Goal: Obtain resource: Download file/media

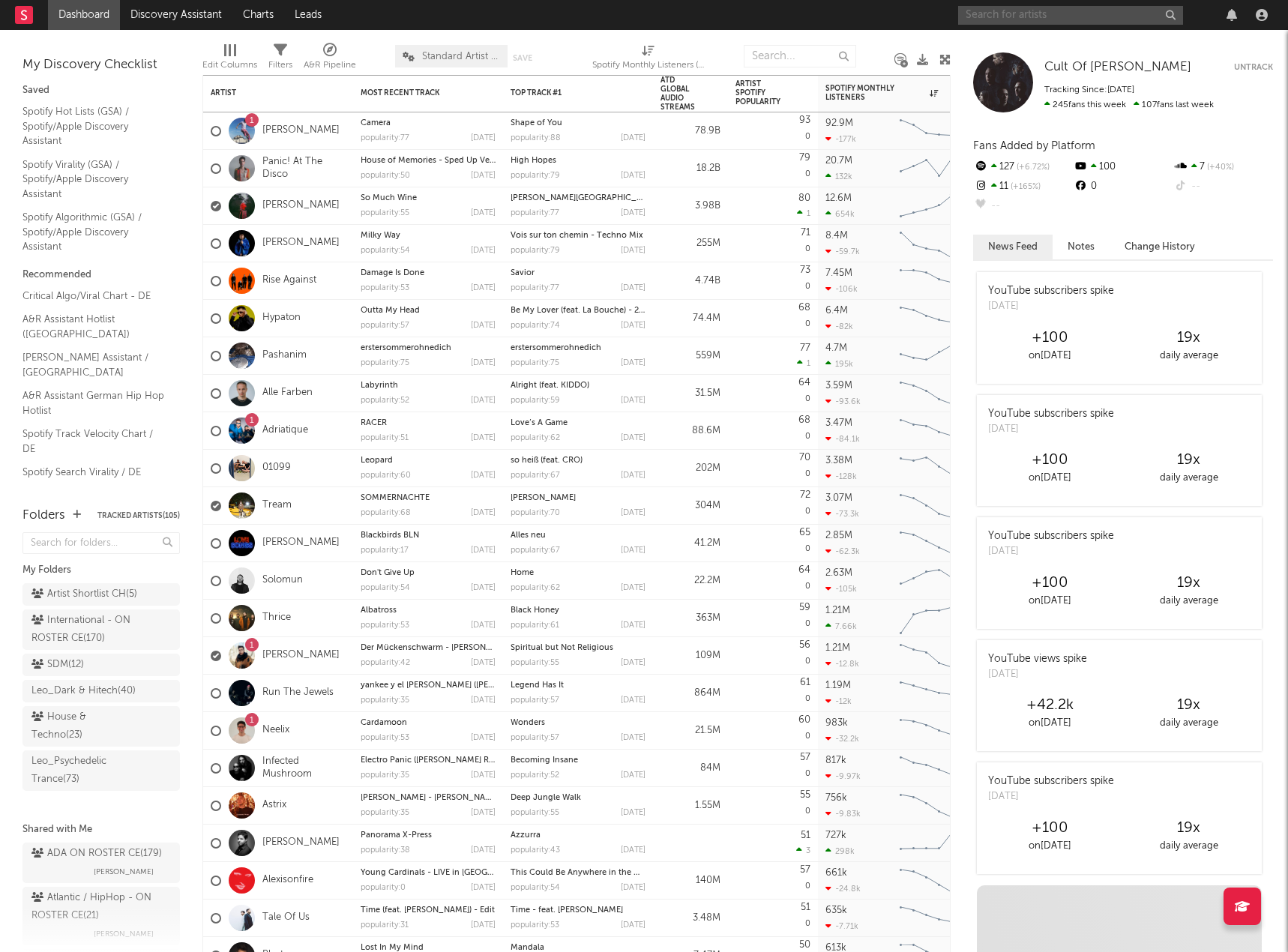
click at [1017, 13] on input "text" at bounding box center [1070, 16] width 225 height 19
type input "ely oaks"
click at [1025, 50] on div "[GEOGRAPHIC_DATA]" at bounding box center [1093, 44] width 165 height 18
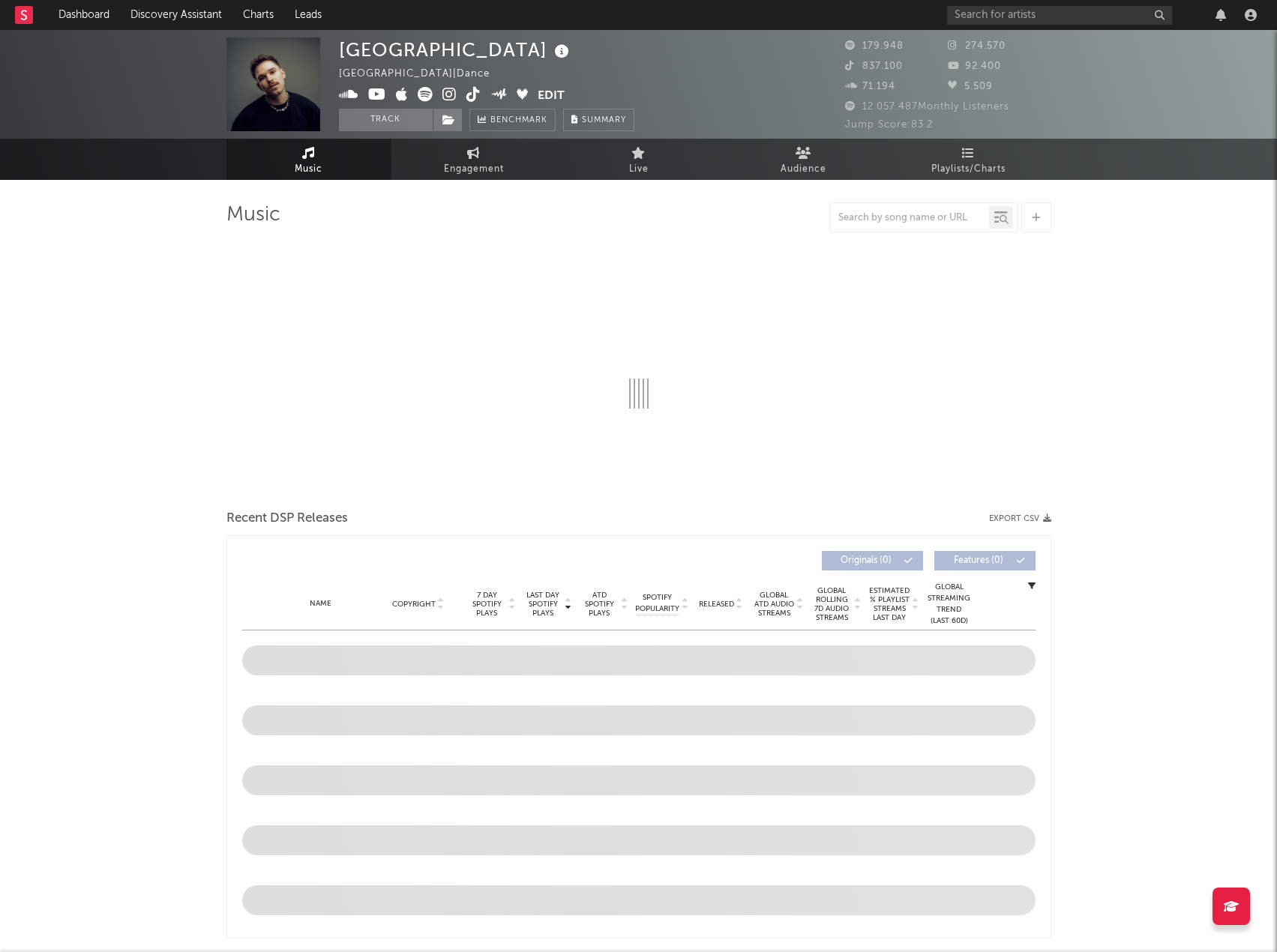
select select "6m"
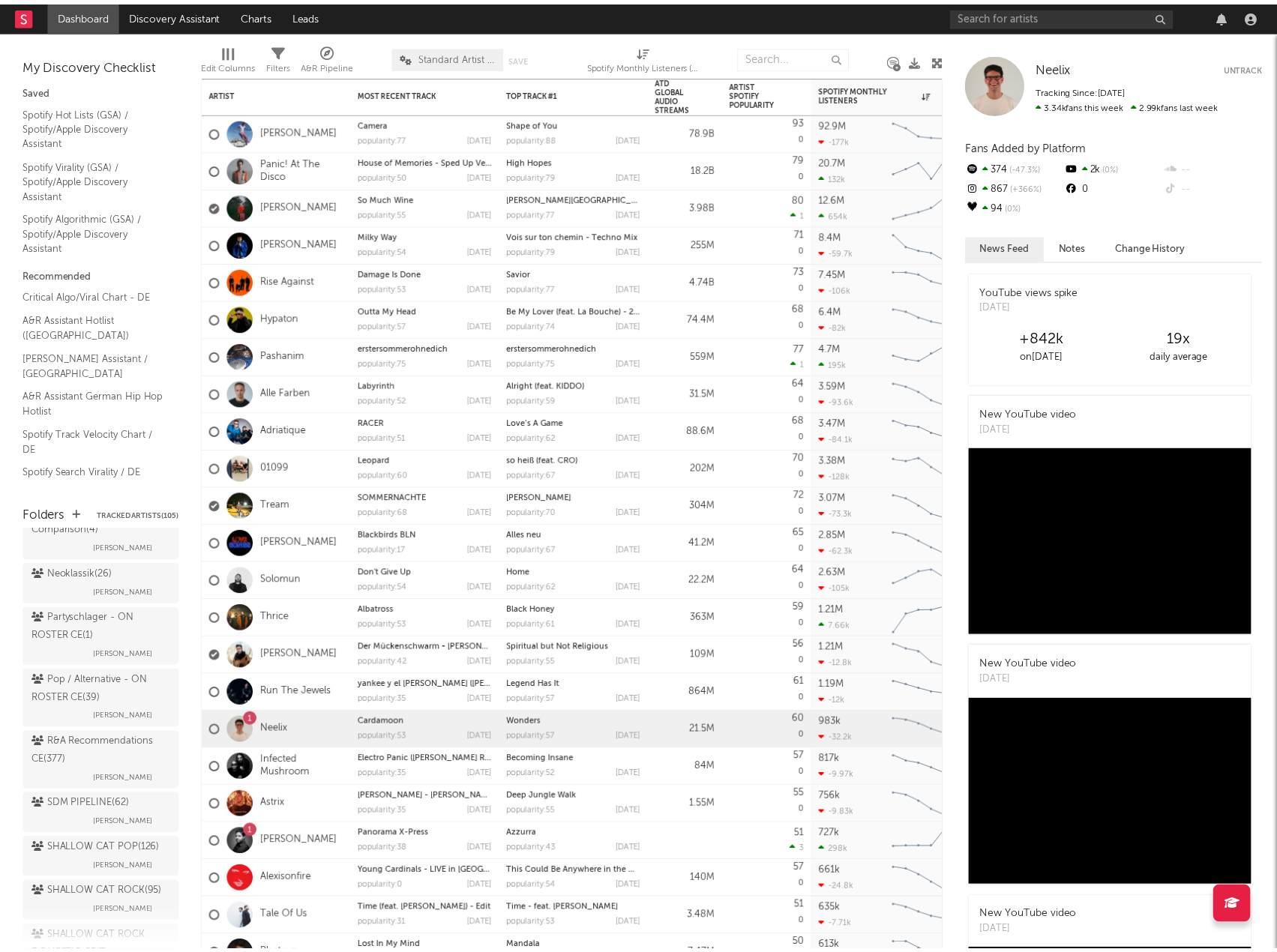
scroll to position [974, 0]
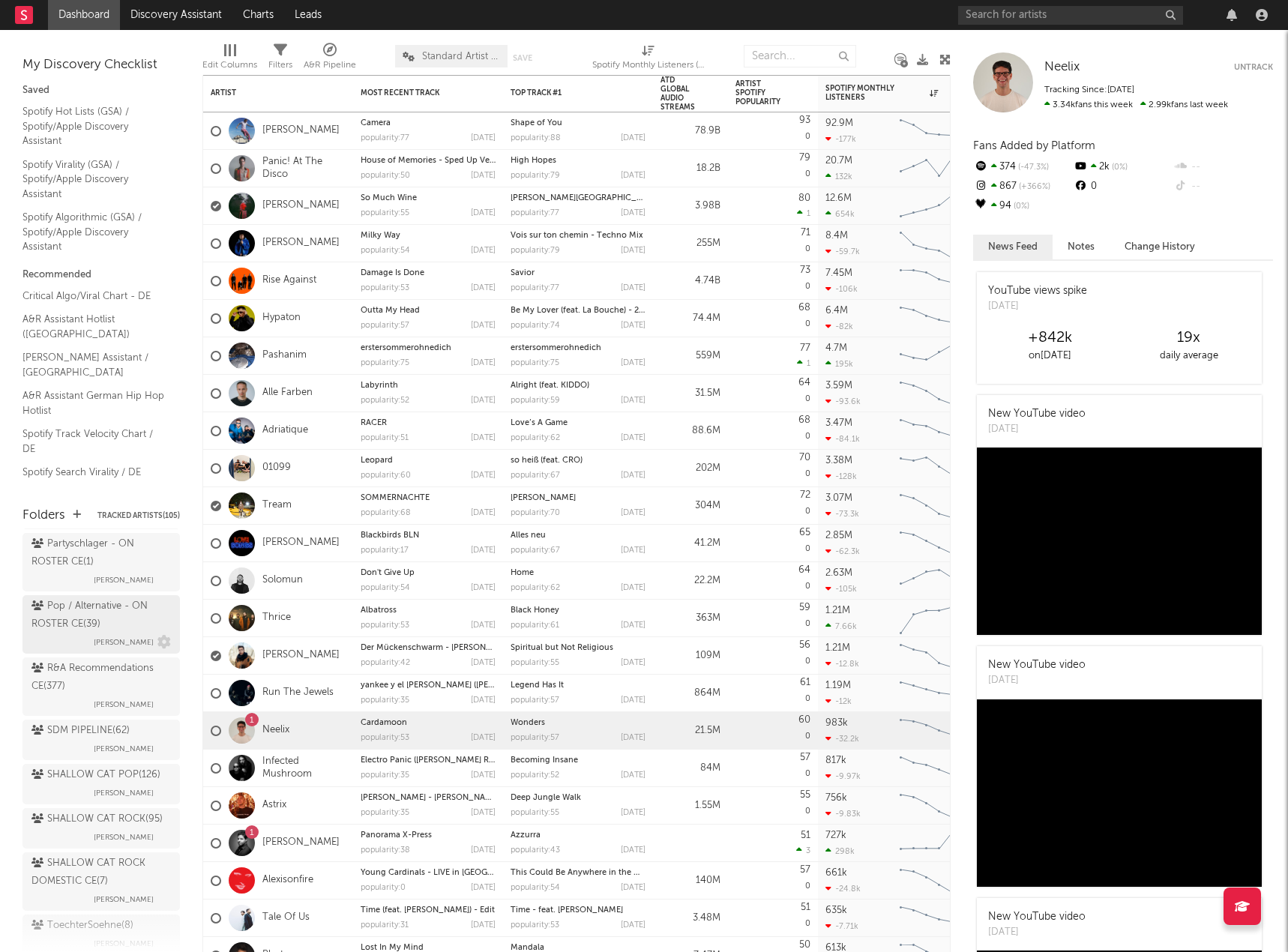
click at [79, 633] on div "Pop / Alternative - ON ROSTER CE ( 39 )" at bounding box center [99, 615] width 136 height 36
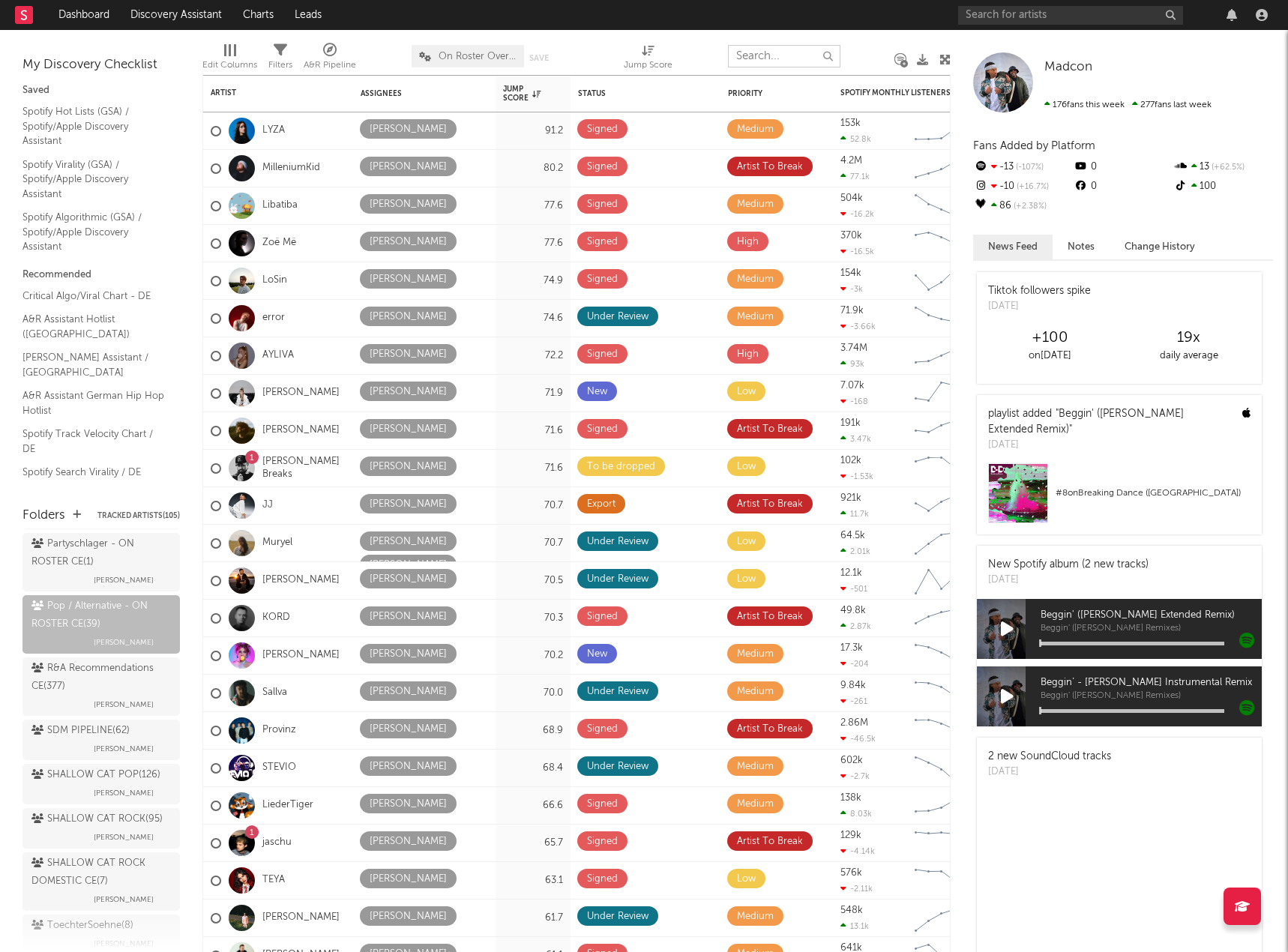
click at [787, 56] on input "text" at bounding box center [784, 56] width 113 height 22
type input "[PERSON_NAME]"
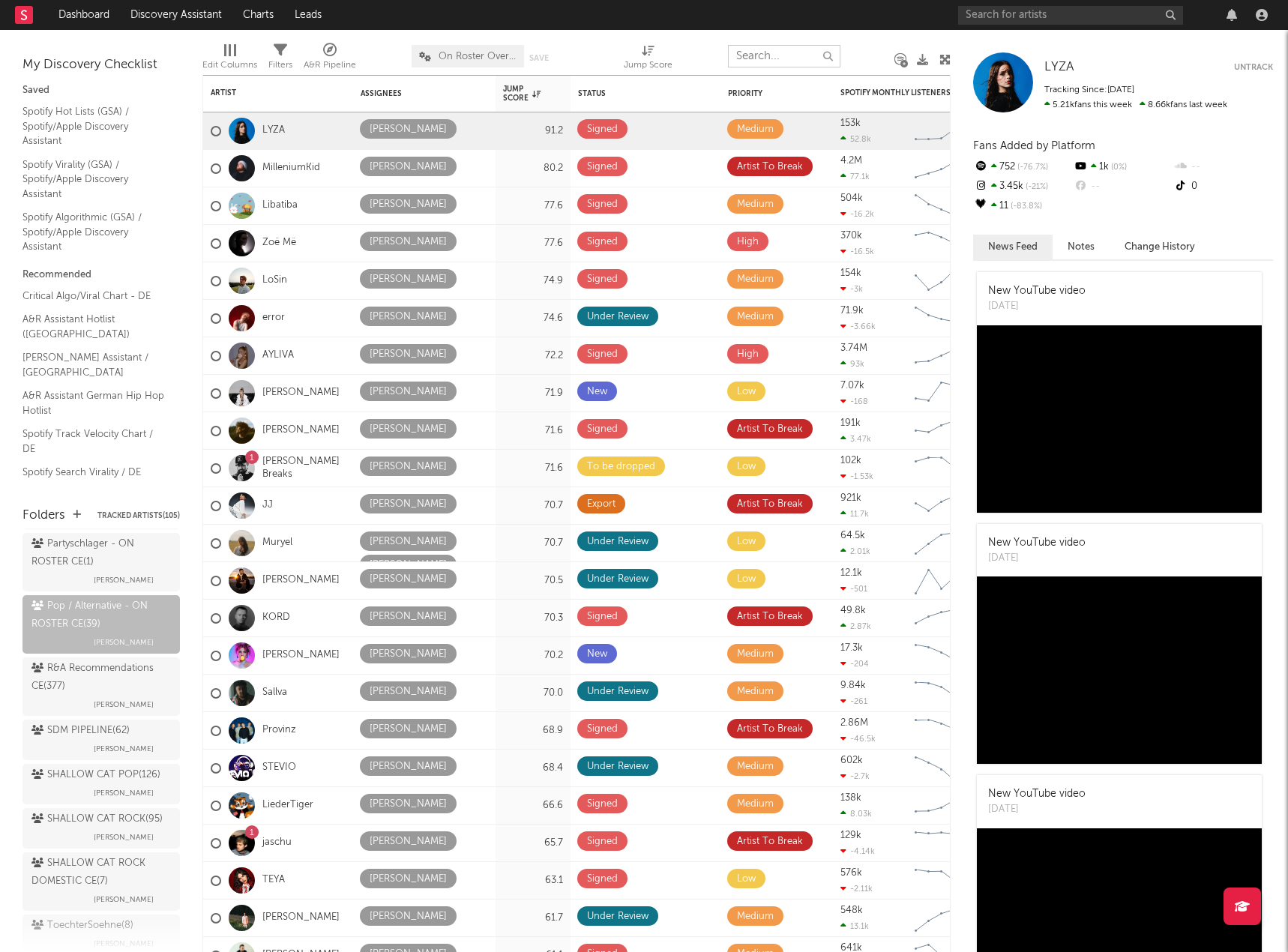
click at [787, 56] on input "text" at bounding box center [784, 56] width 113 height 22
type input "[PERSON_NAME]"
click at [1001, 21] on input "text" at bounding box center [1070, 16] width 225 height 19
type input "ely oaks"
click at [1007, 37] on link "[GEOGRAPHIC_DATA]" at bounding box center [1070, 49] width 225 height 48
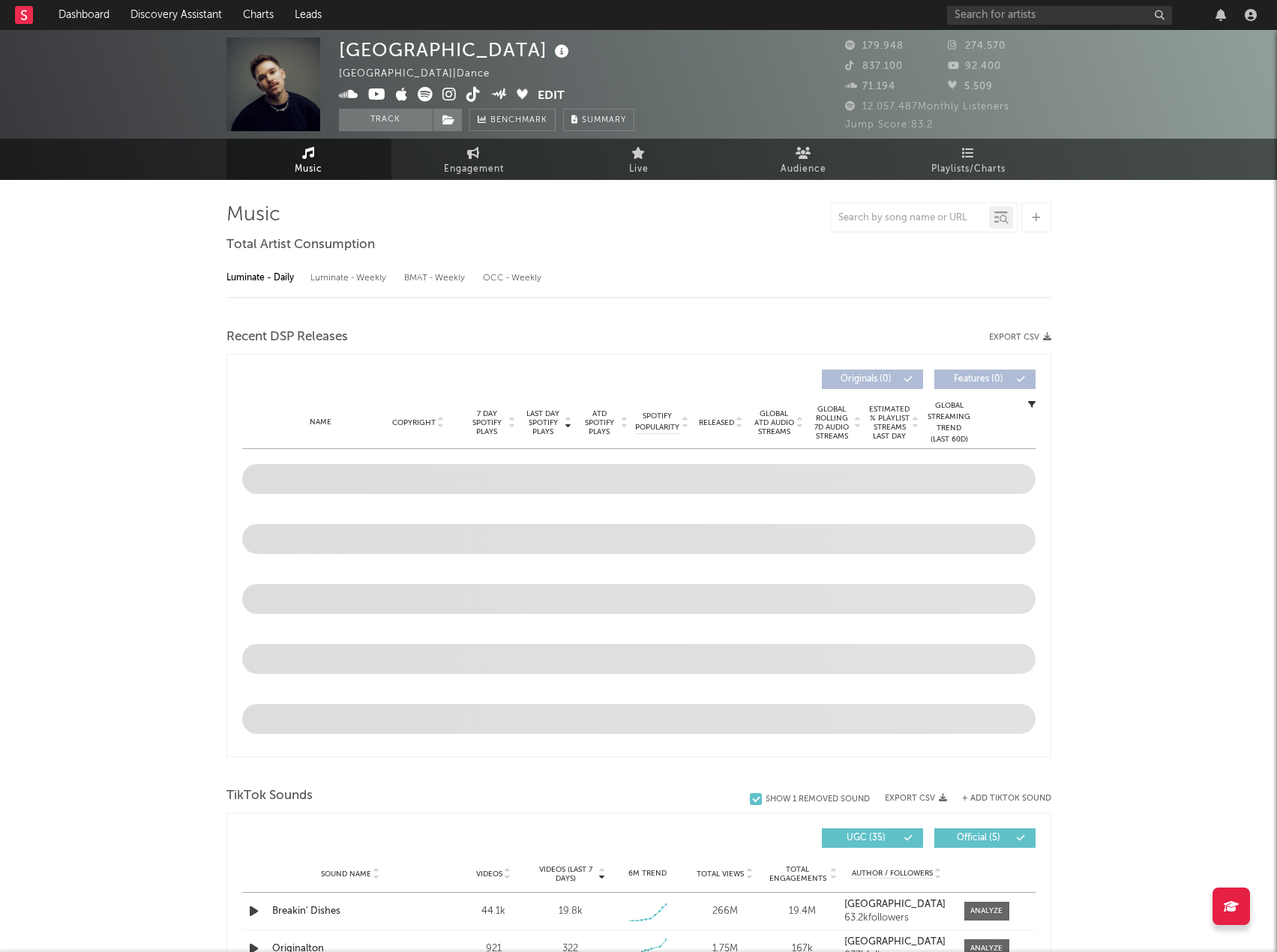
select select "6m"
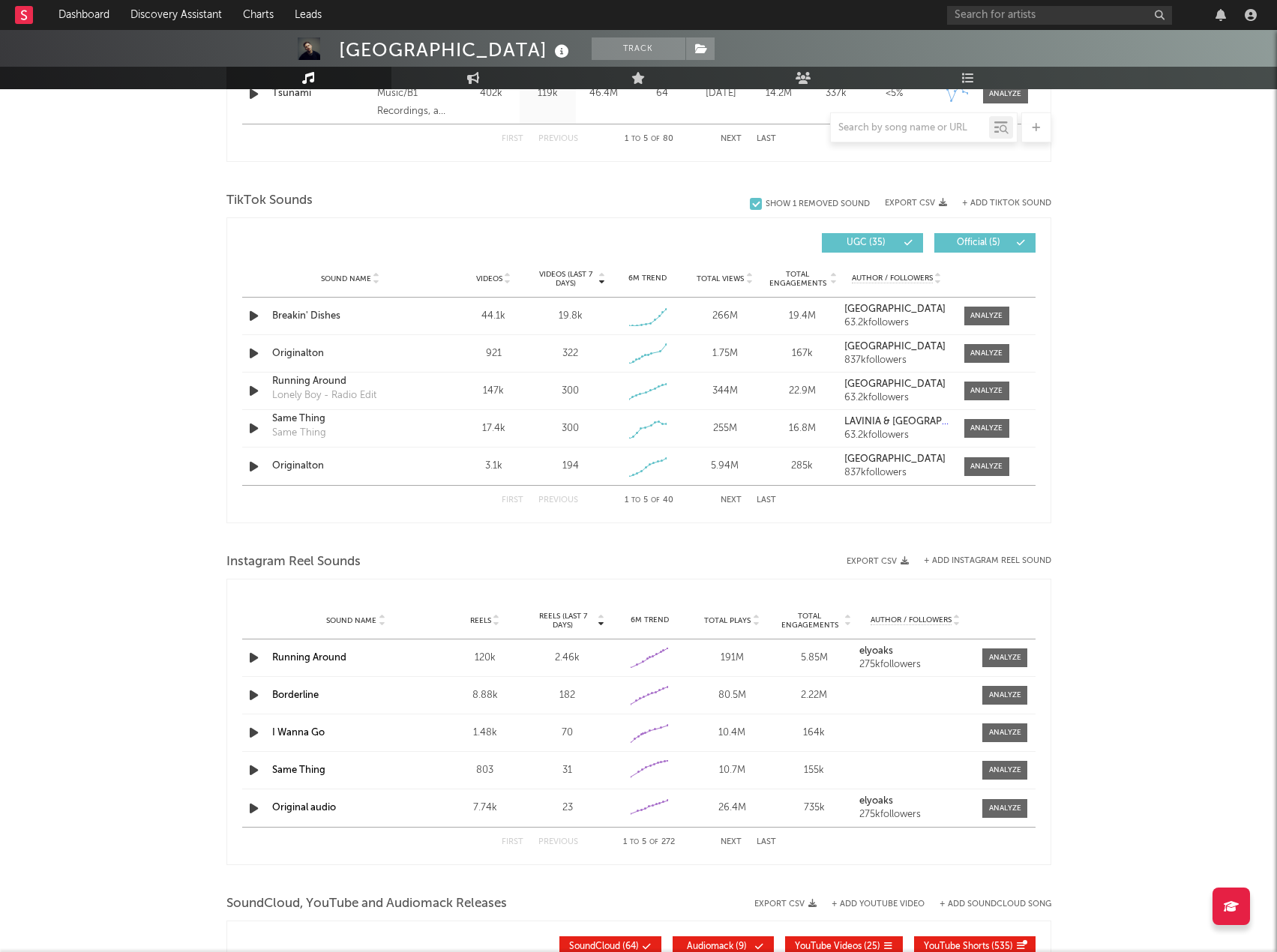
scroll to position [974, 0]
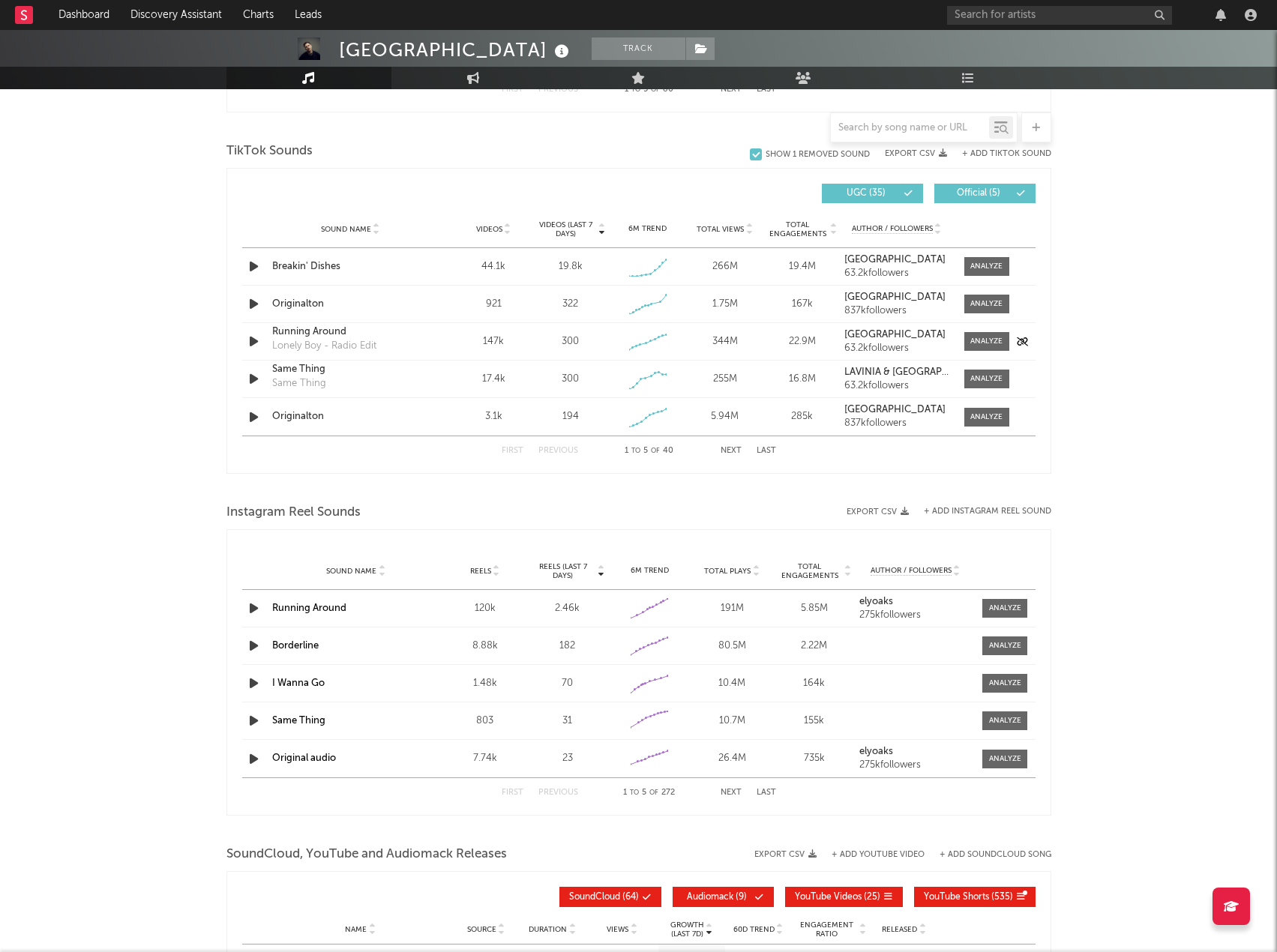
click at [997, 352] on div "Sound Name Running Around Lonely Boy - Radio Edit Videos 147k Videos (last 7 da…" at bounding box center [638, 341] width 793 height 36
click at [997, 346] on div at bounding box center [986, 341] width 33 height 11
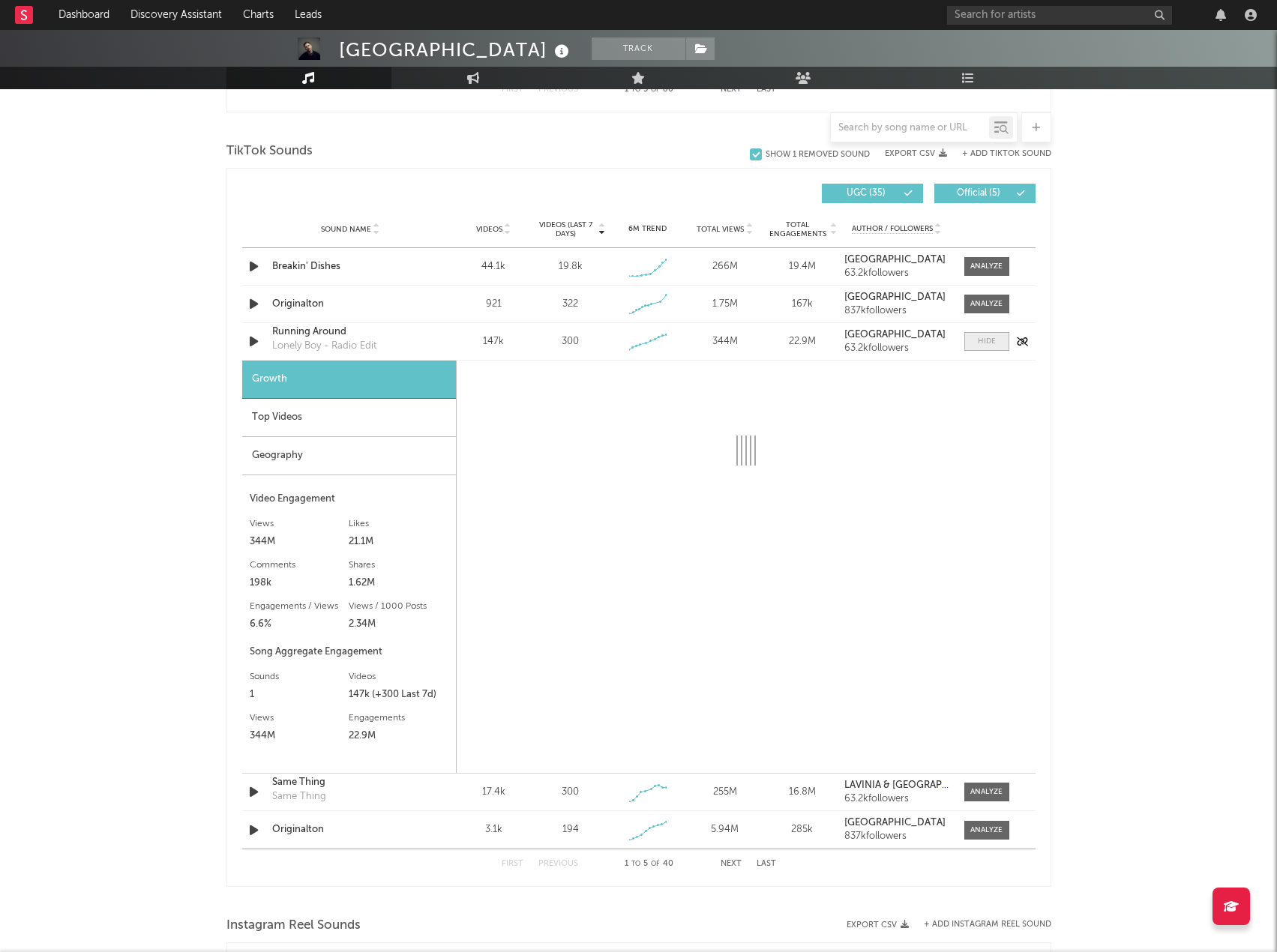
select select "6m"
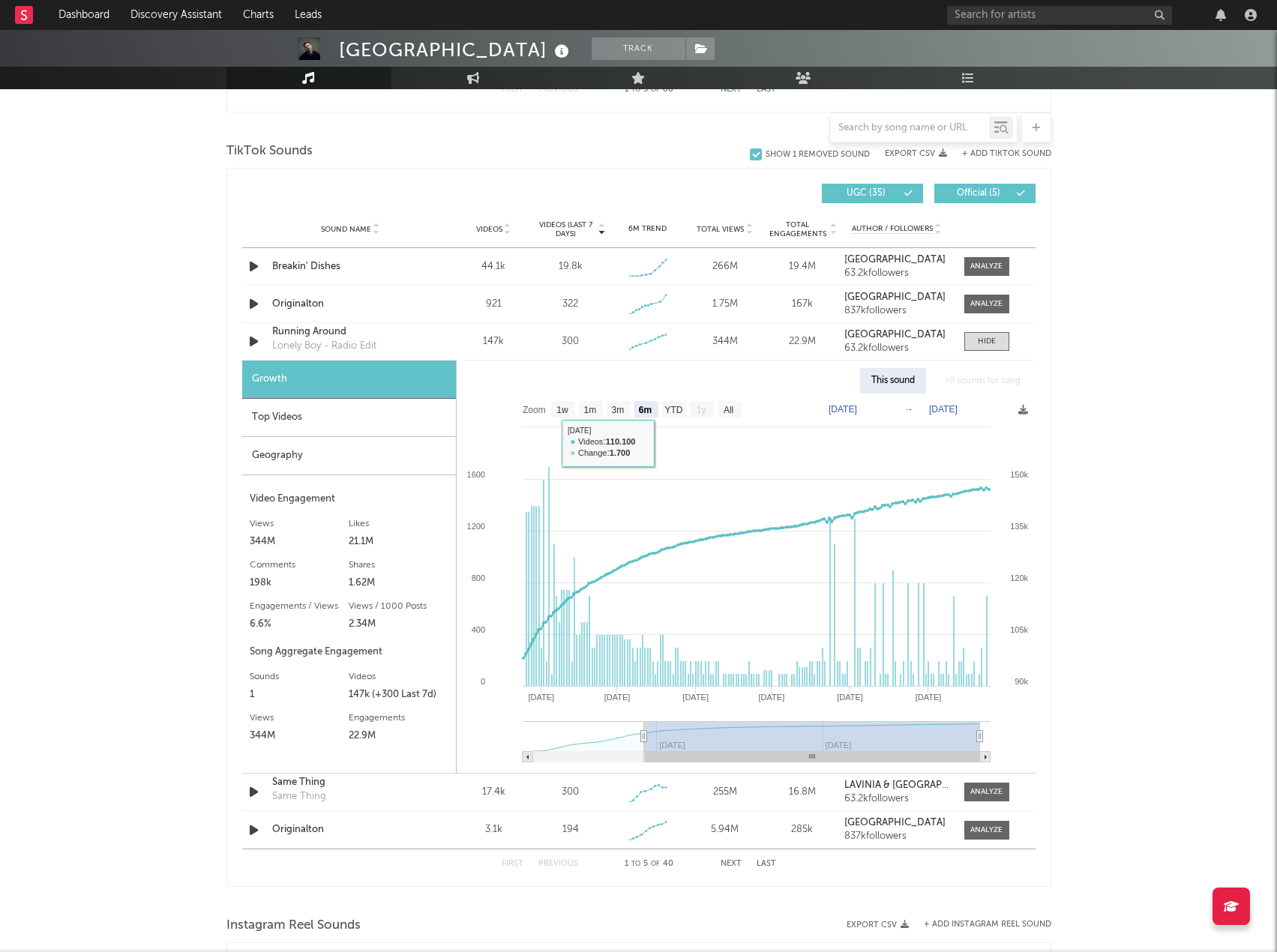
click at [321, 425] on div "Top Videos" at bounding box center [348, 418] width 213 height 38
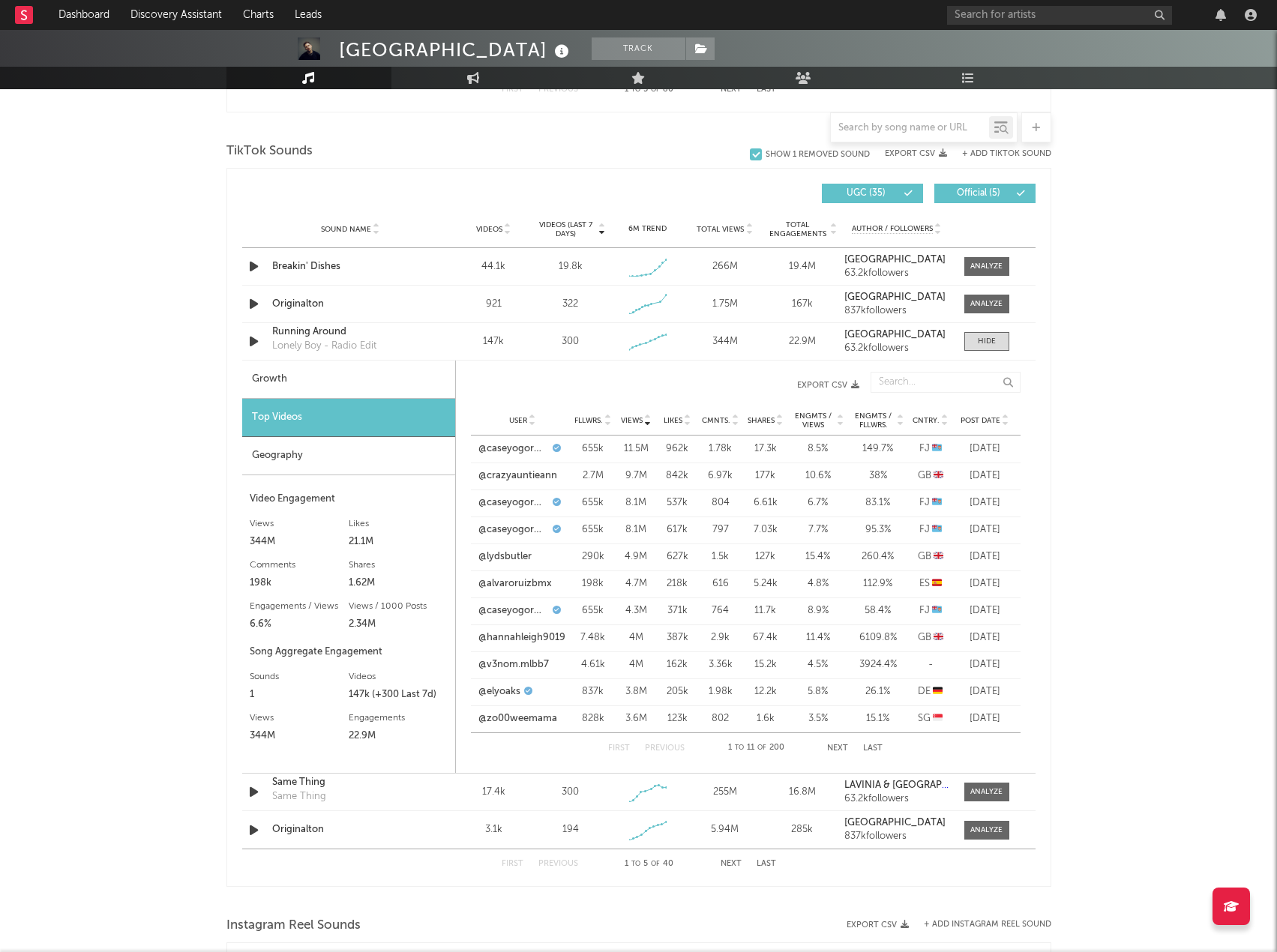
click at [816, 381] on button "Export CSV" at bounding box center [672, 385] width 373 height 9
